Goal: Task Accomplishment & Management: Manage account settings

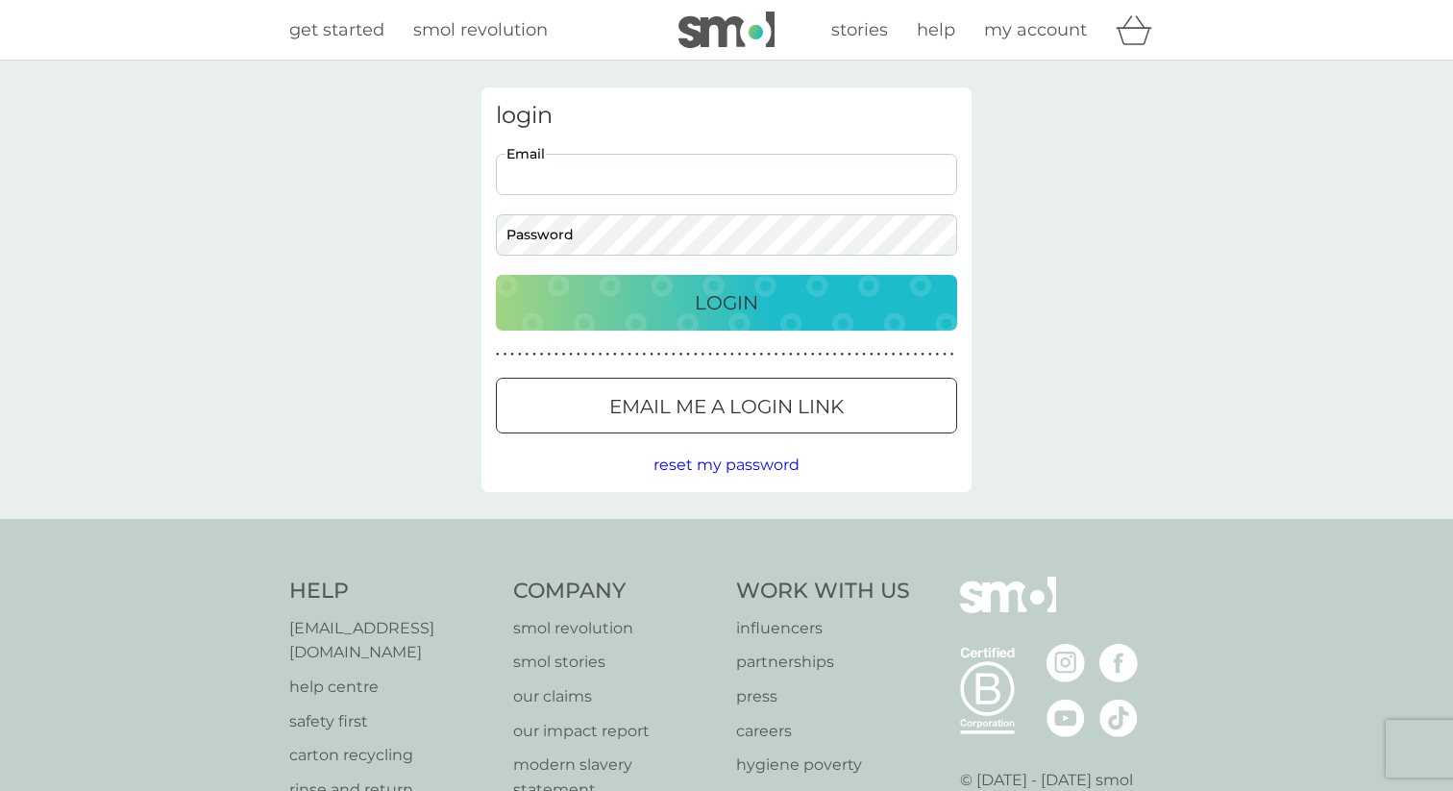
click at [784, 188] on input "Email" at bounding box center [726, 174] width 461 height 41
type input "[PERSON_NAME][EMAIL_ADDRESS][PERSON_NAME][DOMAIN_NAME]"
click at [730, 405] on div at bounding box center [727, 406] width 6 height 6
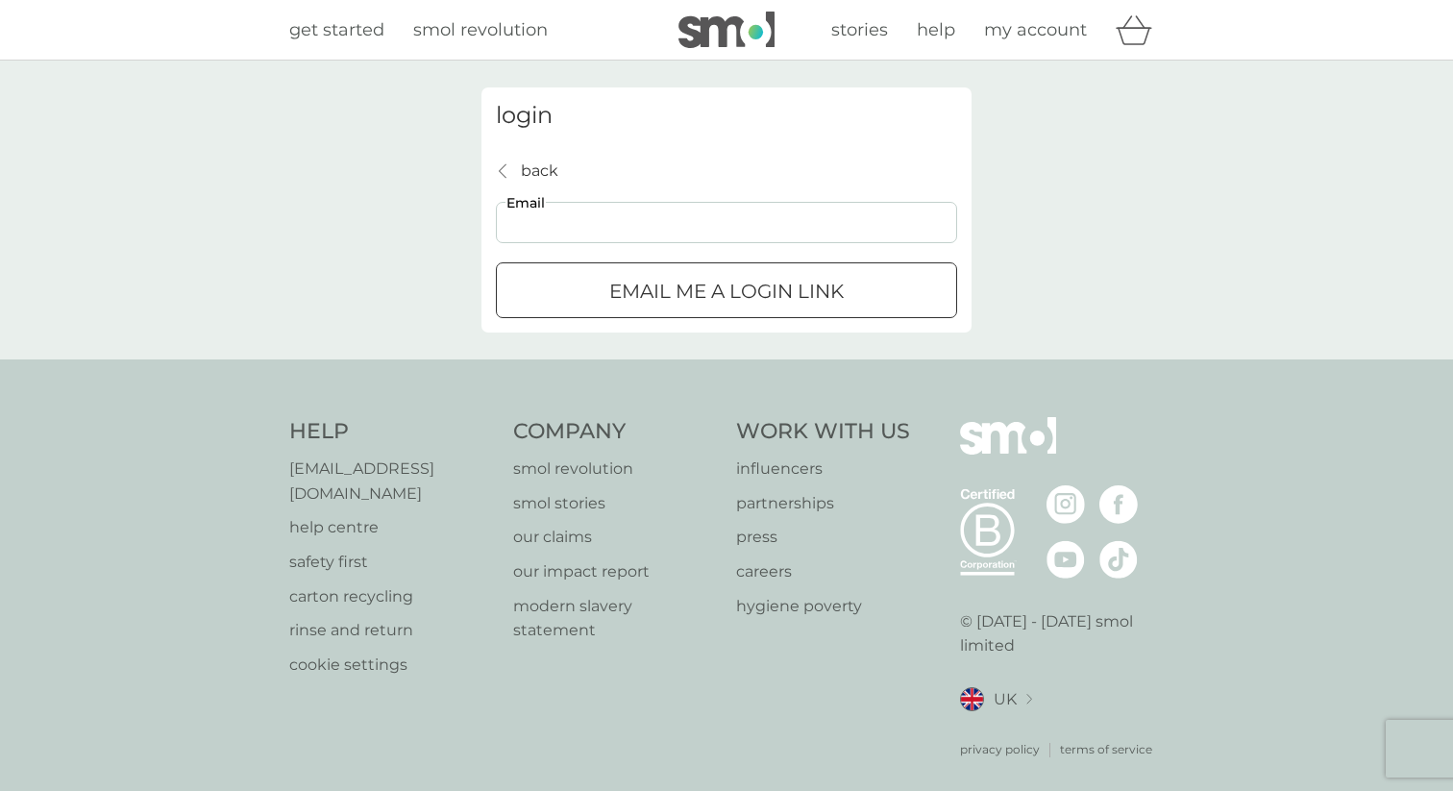
click at [756, 235] on input "Email" at bounding box center [726, 222] width 461 height 41
drag, startPoint x: 557, startPoint y: 225, endPoint x: 467, endPoint y: 216, distance: 90.8
click at [467, 216] on div "login back back [PERSON_NAME][EMAIL_ADDRESS][PERSON_NAME][DOMAIN_NAME] Email Em…" at bounding box center [726, 209] width 519 height 245
type input "[EMAIL_ADDRESS][PERSON_NAME][DOMAIN_NAME]"
click at [671, 285] on p "Email me a login link" at bounding box center [726, 291] width 235 height 31
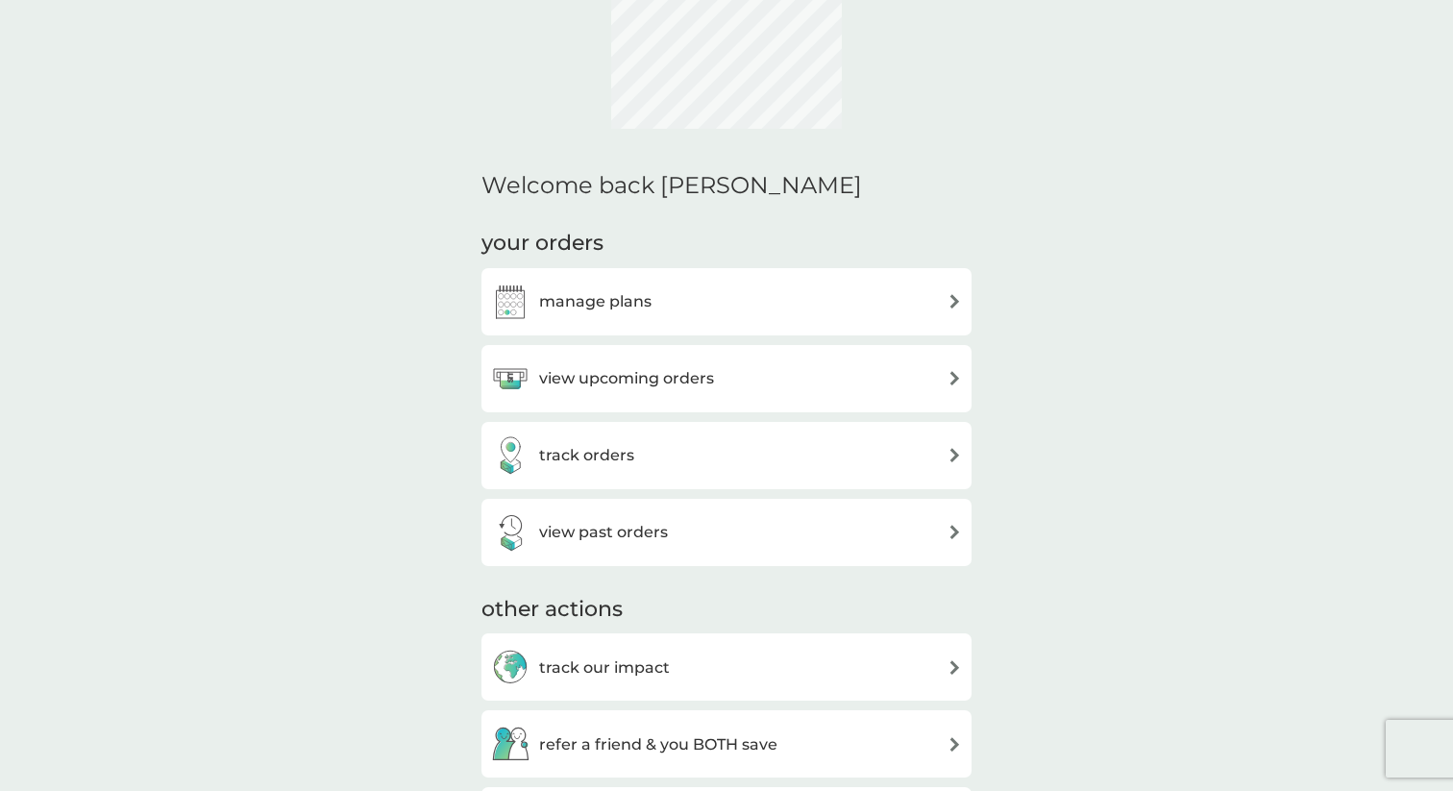
scroll to position [216, 0]
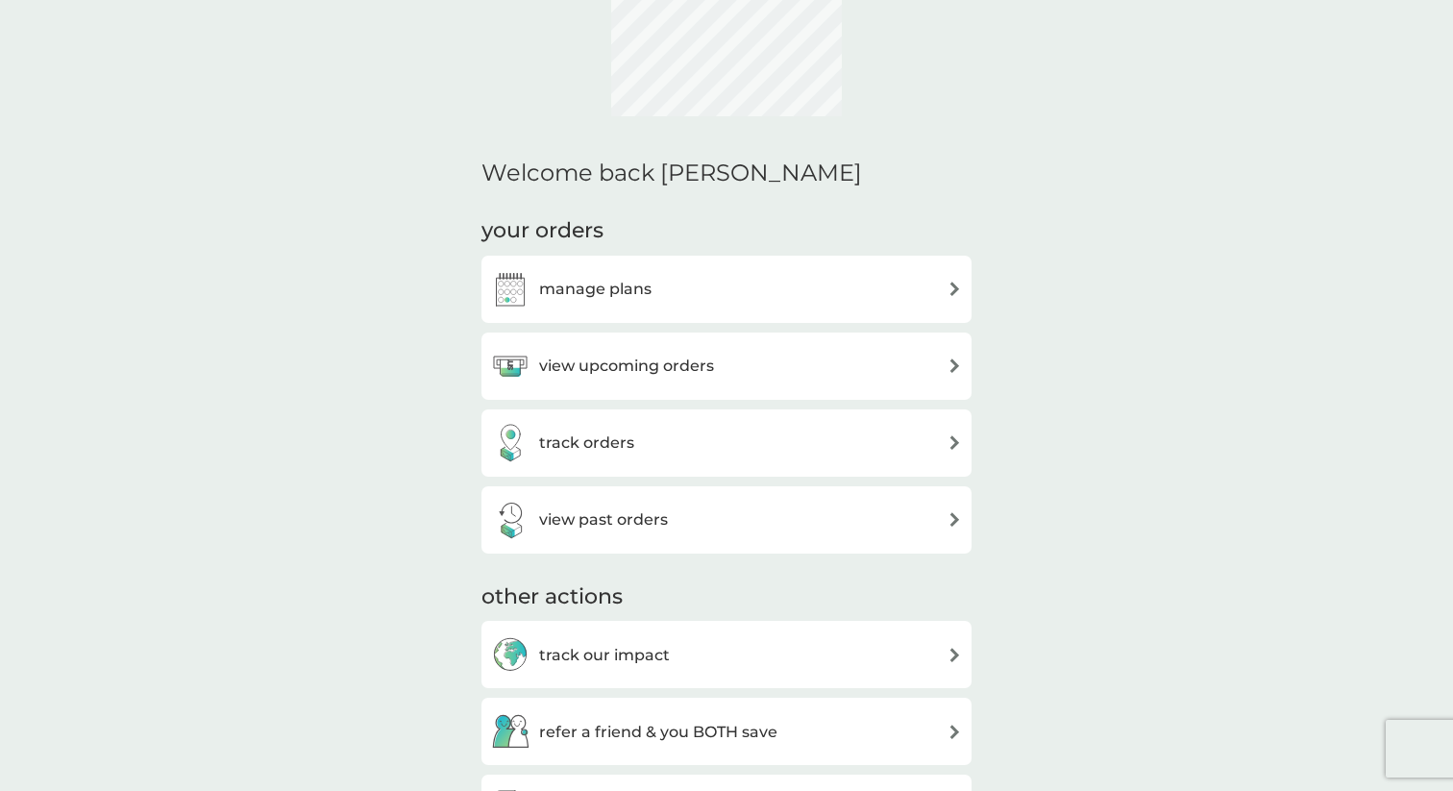
click at [684, 271] on div "manage plans" at bounding box center [726, 289] width 471 height 38
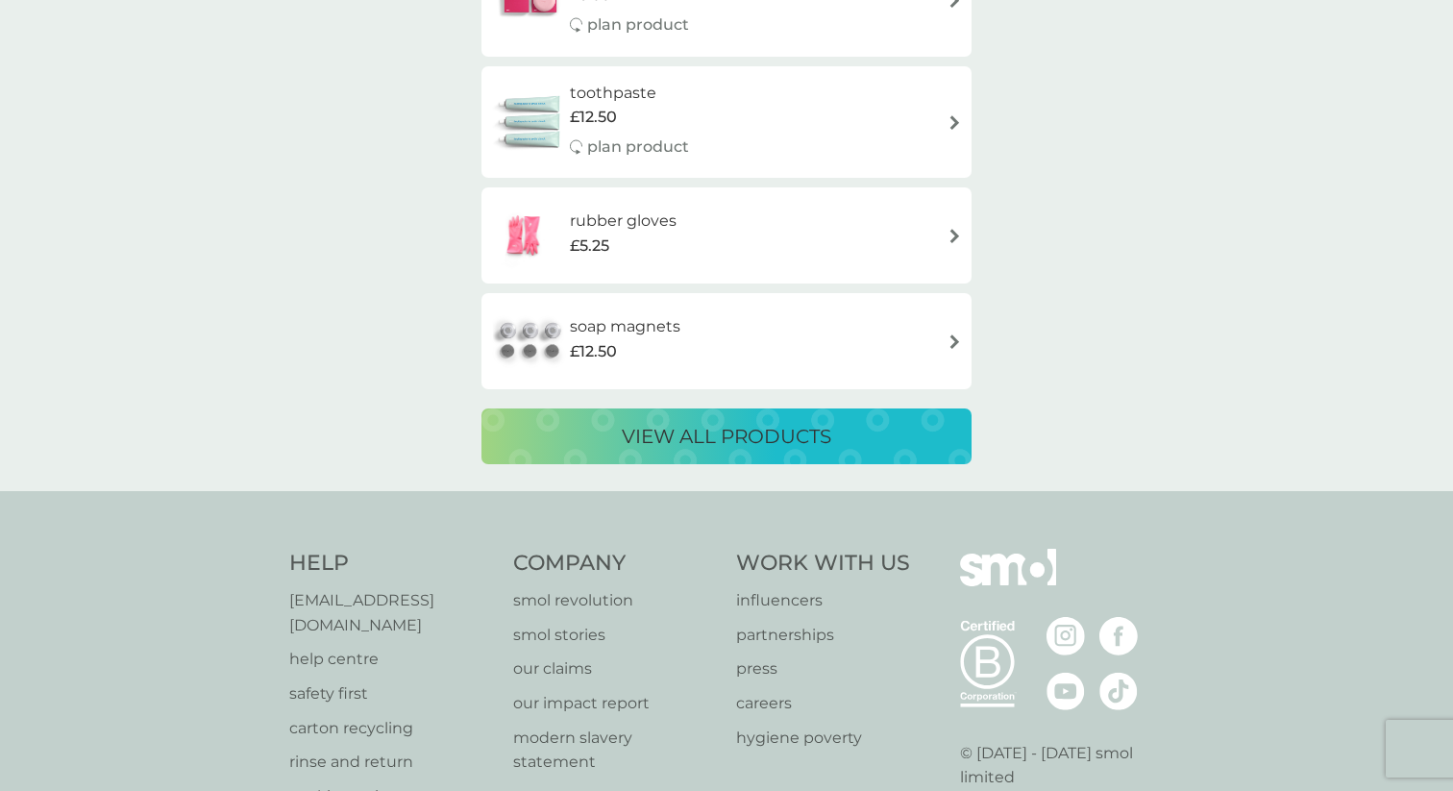
scroll to position [3454, 0]
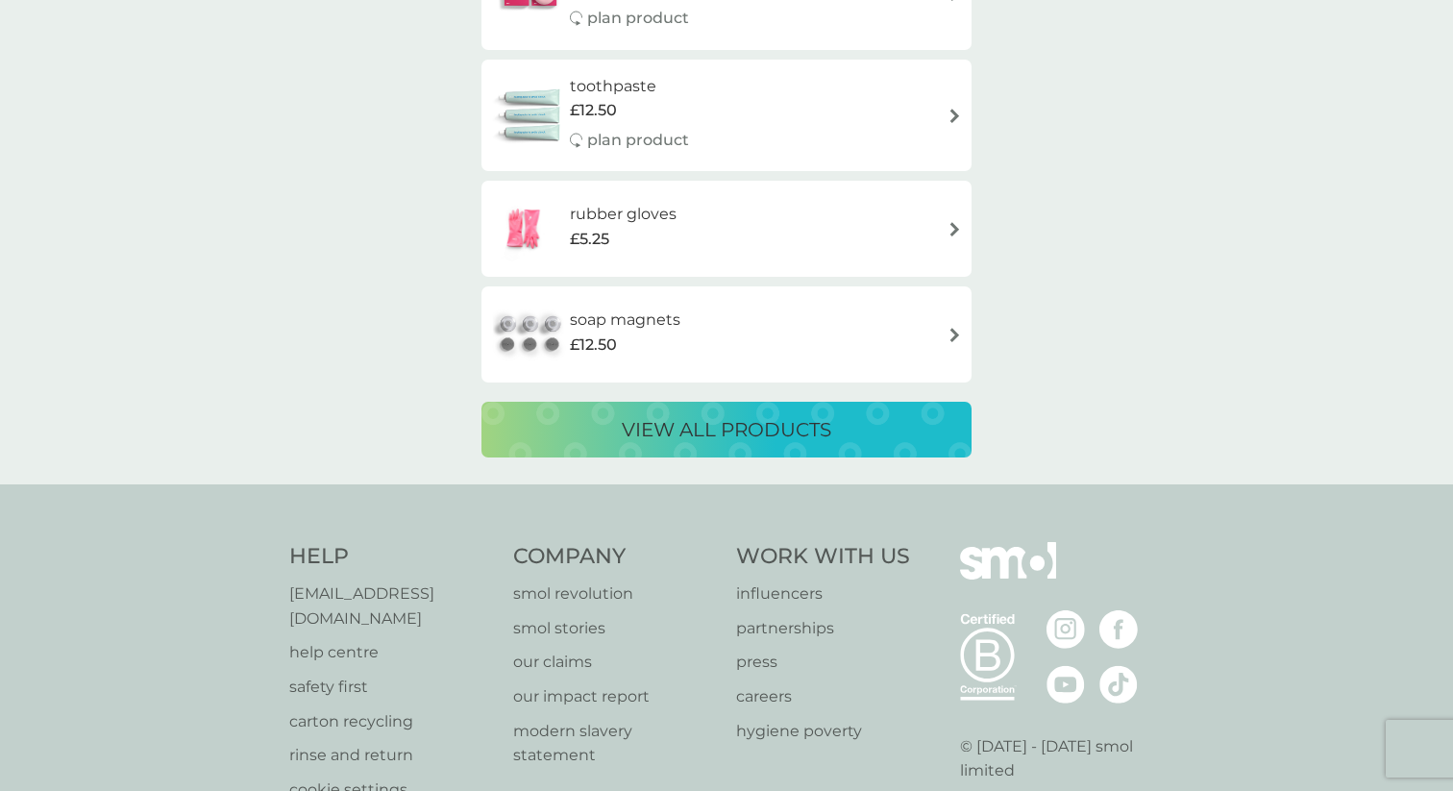
click at [574, 441] on div "view all products" at bounding box center [727, 429] width 452 height 31
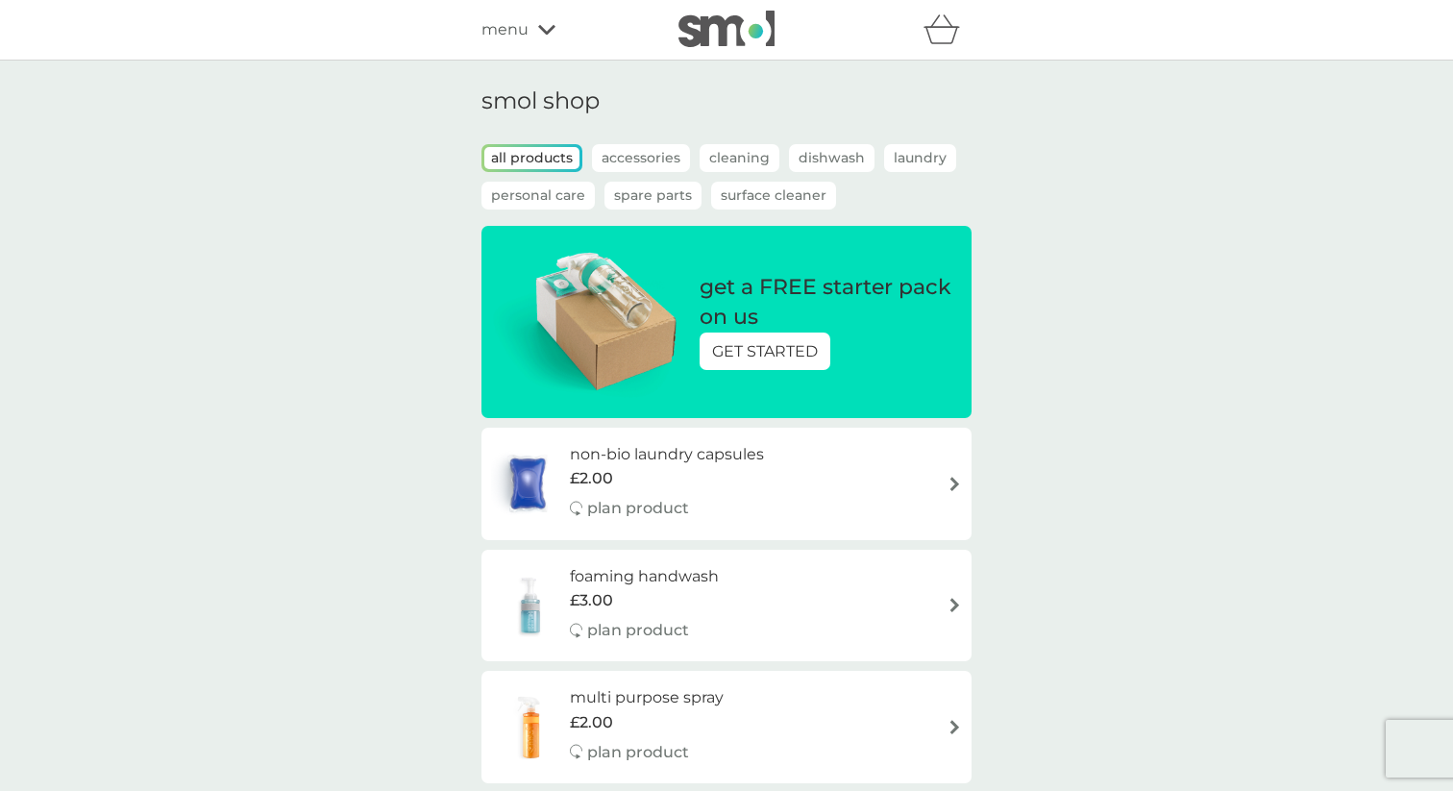
click at [783, 341] on p "GET STARTED" at bounding box center [765, 351] width 106 height 25
